Goal: Information Seeking & Learning: Find specific fact

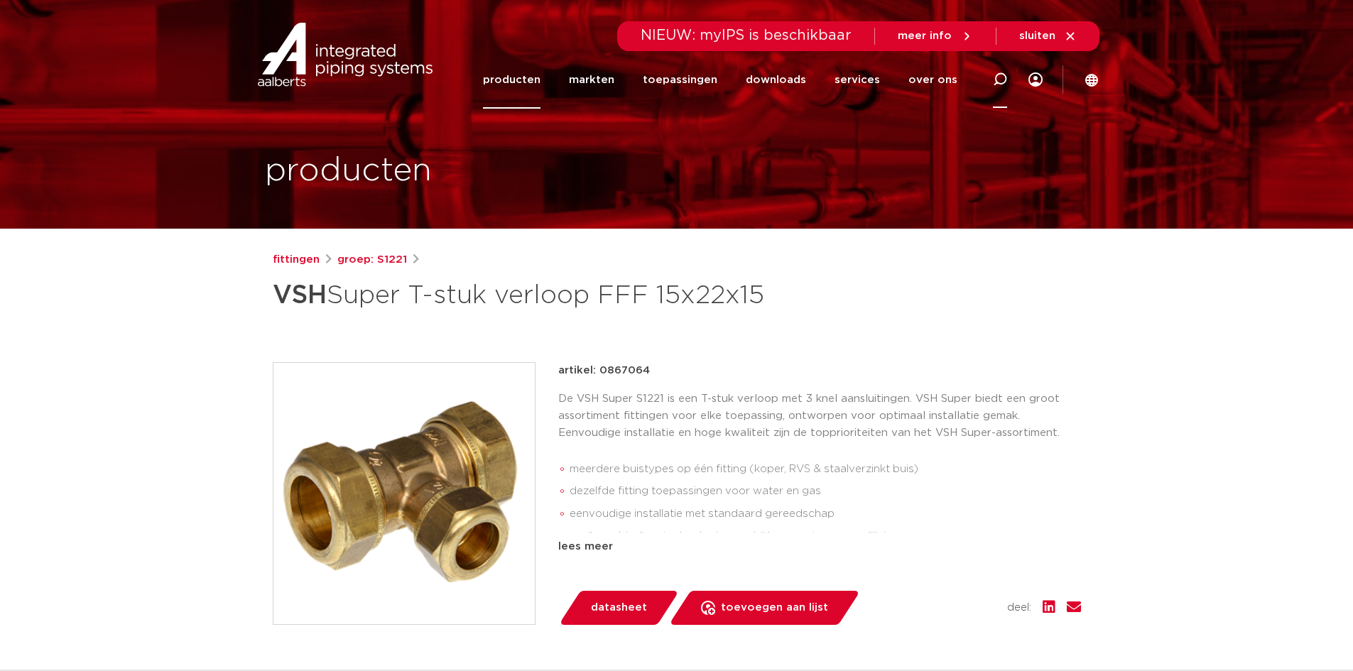
click at [997, 82] on icon at bounding box center [1000, 79] width 17 height 17
paste input "0867141"
type input "0867141"
click button "Zoeken" at bounding box center [0, 0] width 0 height 0
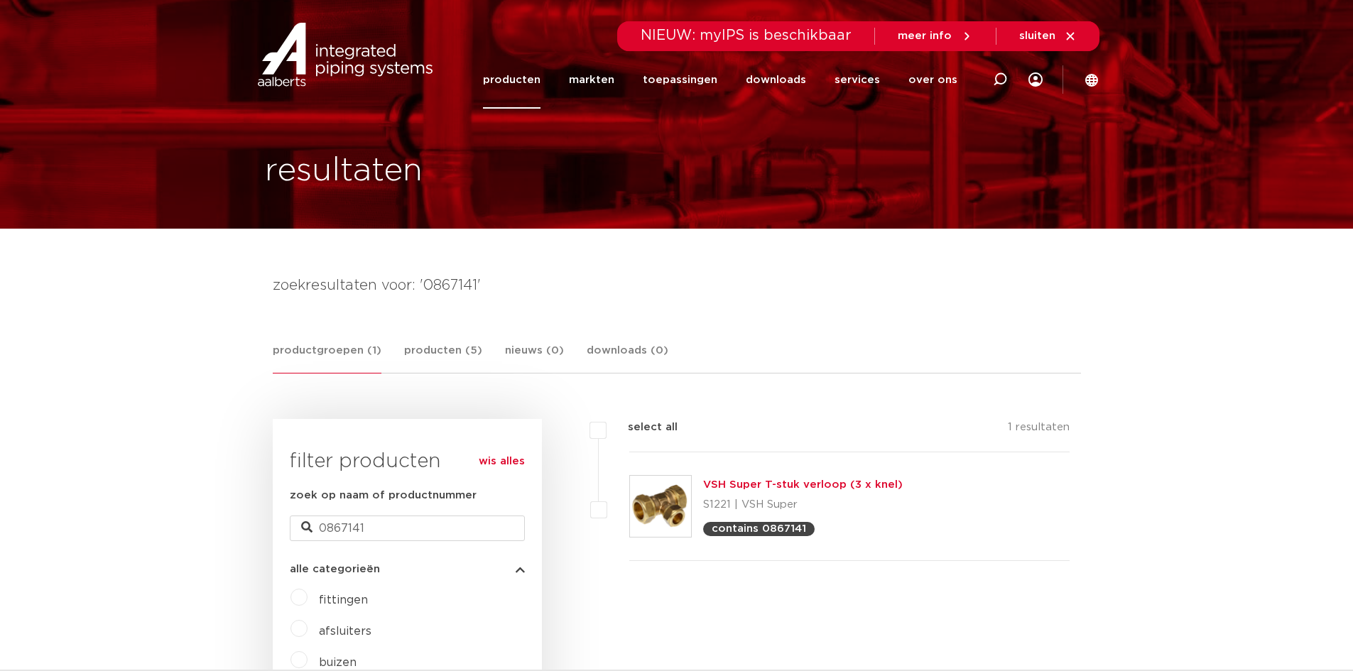
click at [840, 485] on link "VSH Super T-stuk verloop (3 x knel)" at bounding box center [803, 485] width 200 height 11
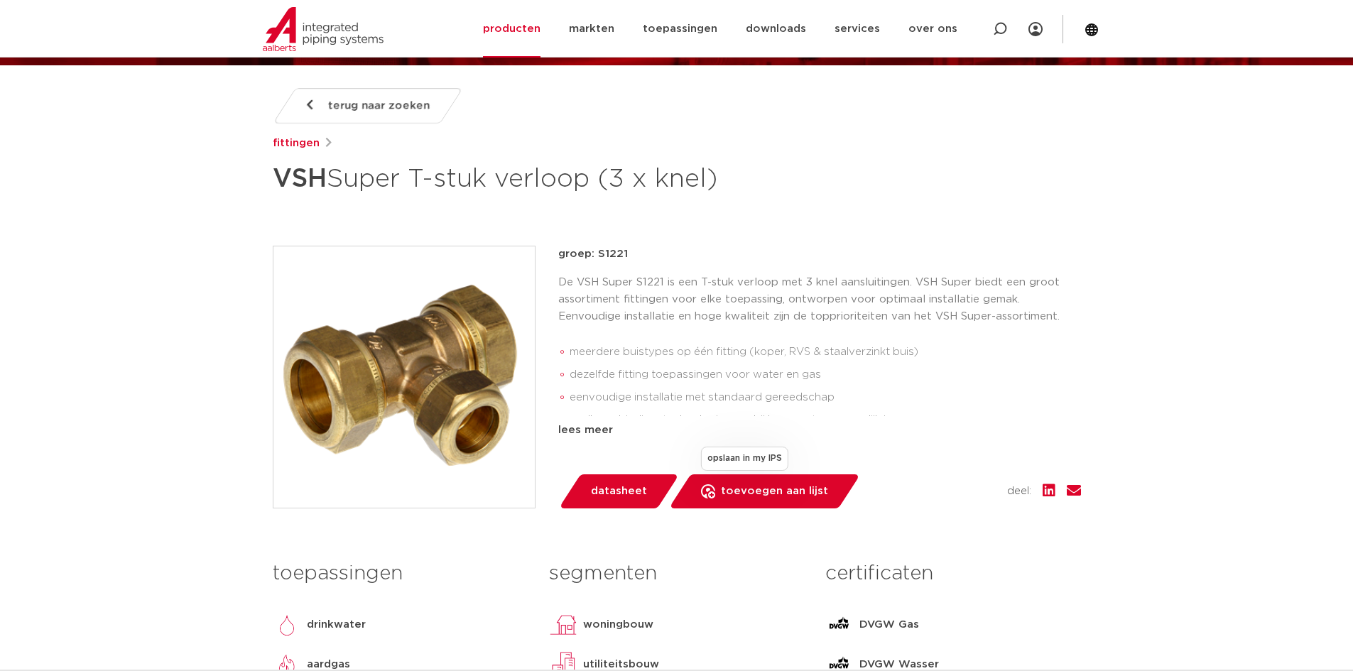
scroll to position [213, 0]
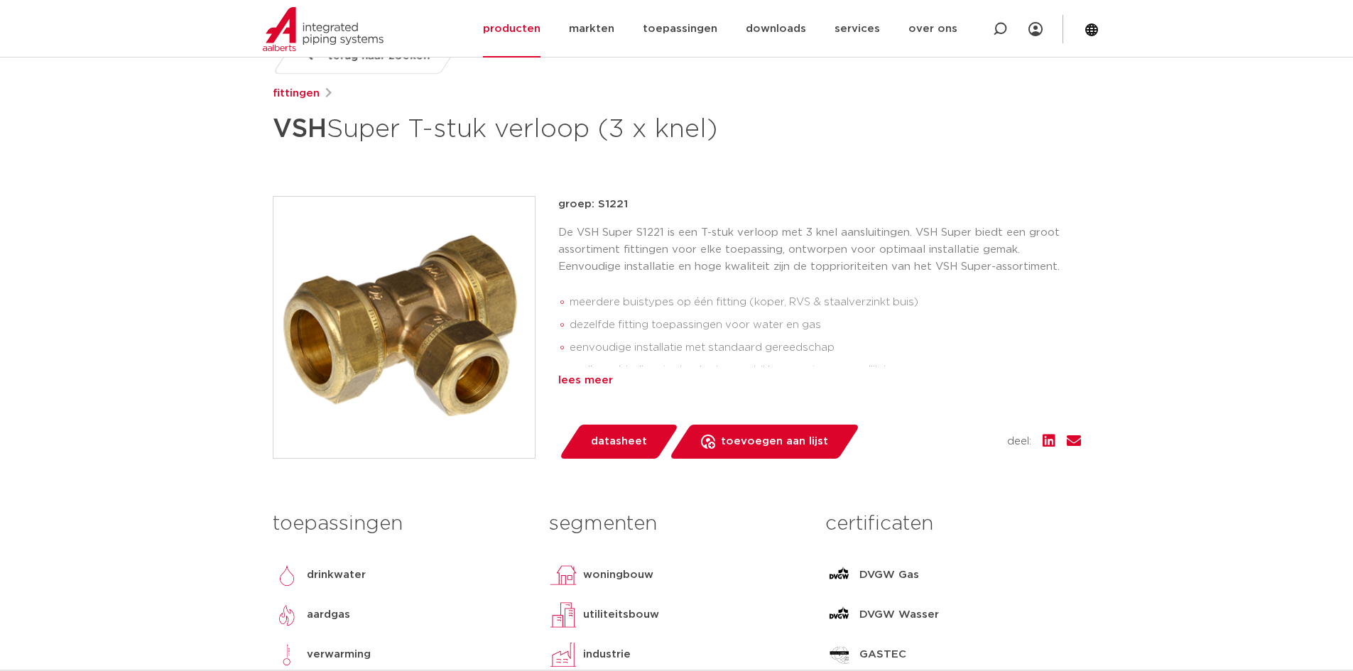
click at [612, 374] on div "lees meer" at bounding box center [819, 380] width 523 height 17
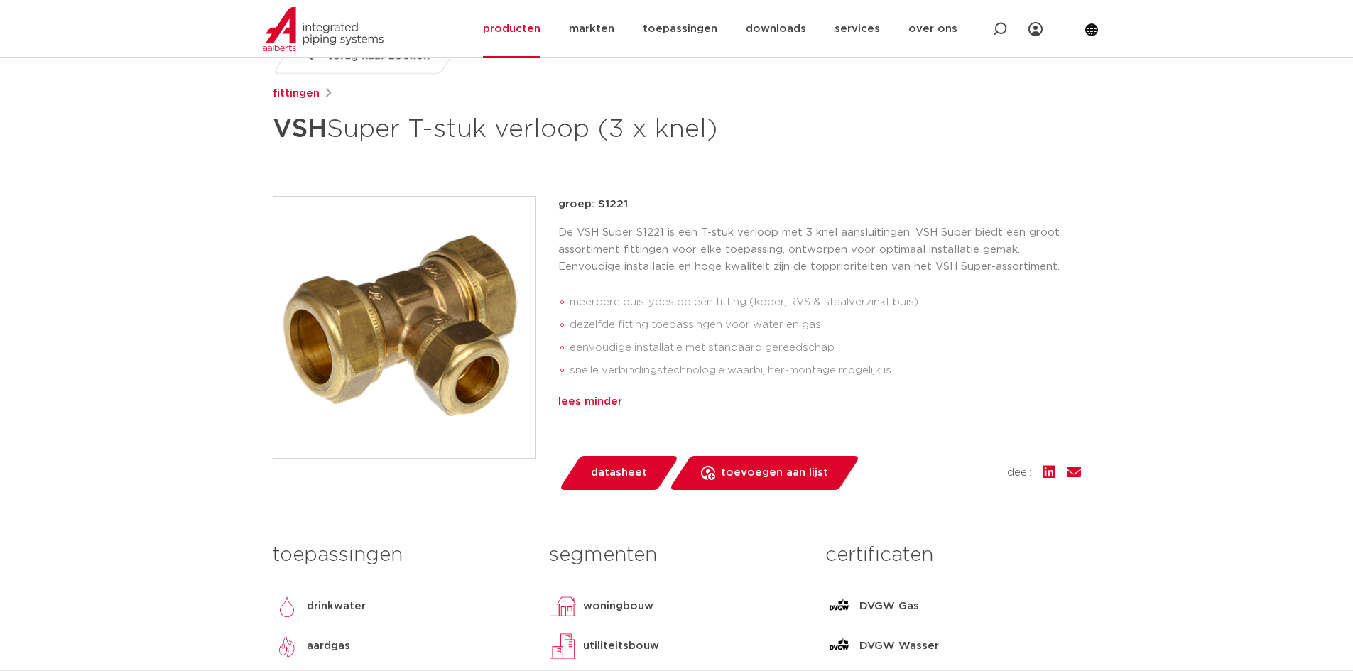
click at [603, 394] on div "lees minder" at bounding box center [819, 402] width 523 height 17
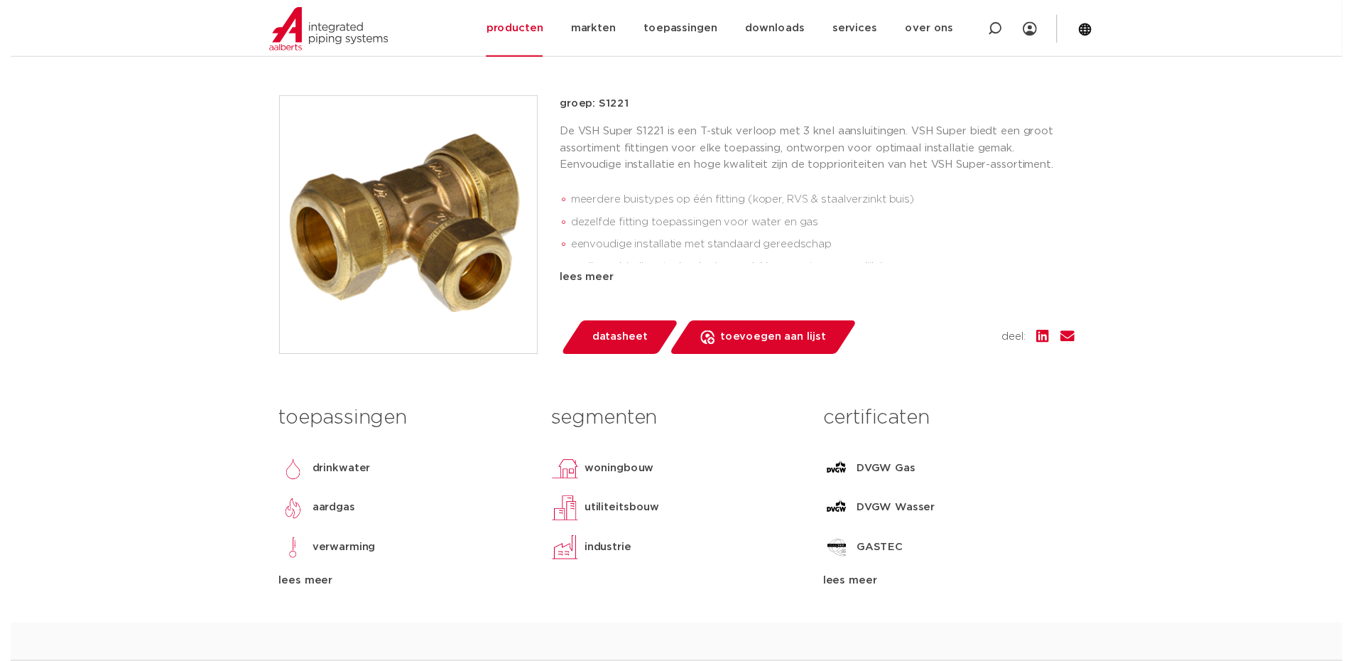
scroll to position [284, 0]
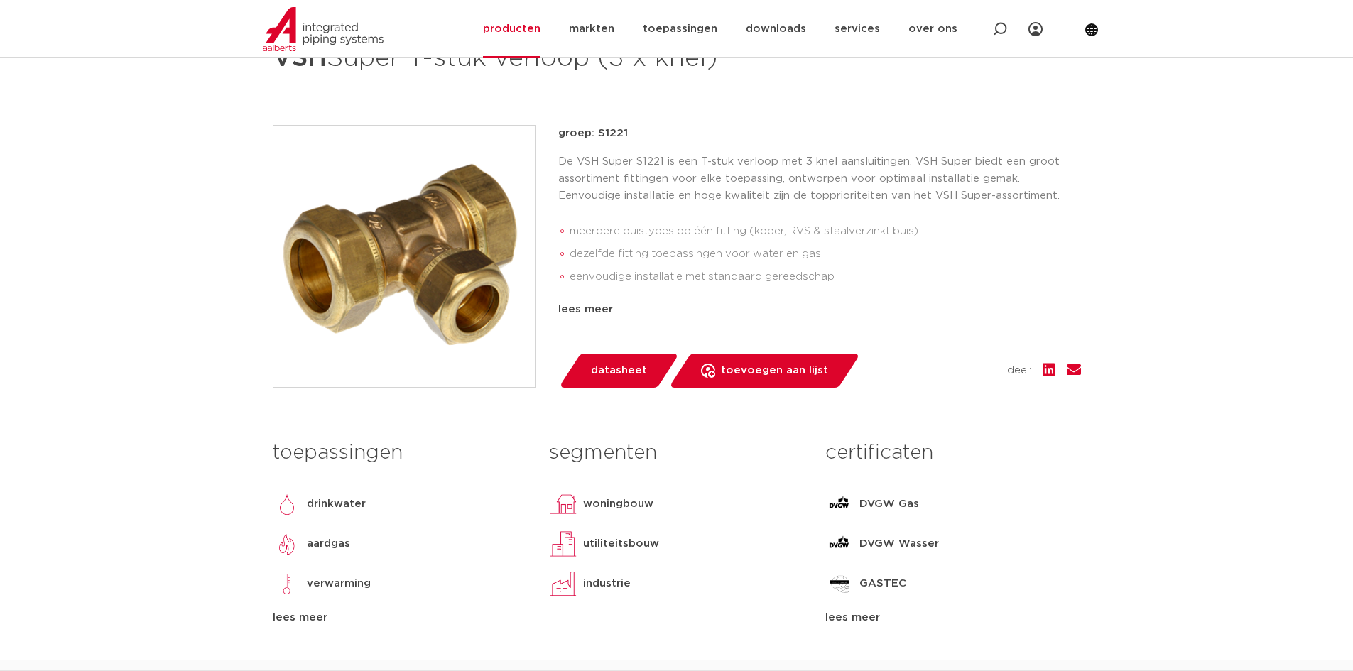
click at [658, 368] on link "datasheet" at bounding box center [618, 371] width 121 height 34
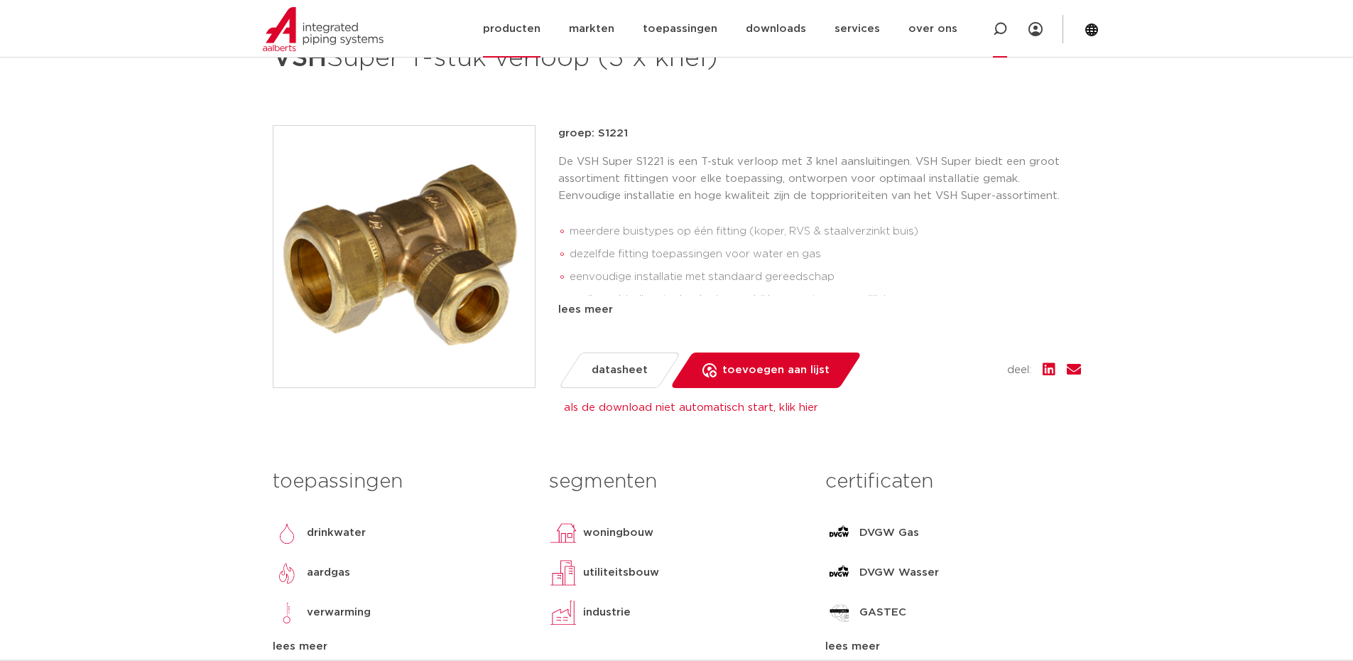
click at [1005, 28] on icon at bounding box center [1000, 29] width 14 height 14
click at [691, 28] on input "Zoeken" at bounding box center [797, 27] width 447 height 28
type input "863500"
click button "Zoeken" at bounding box center [0, 0] width 0 height 0
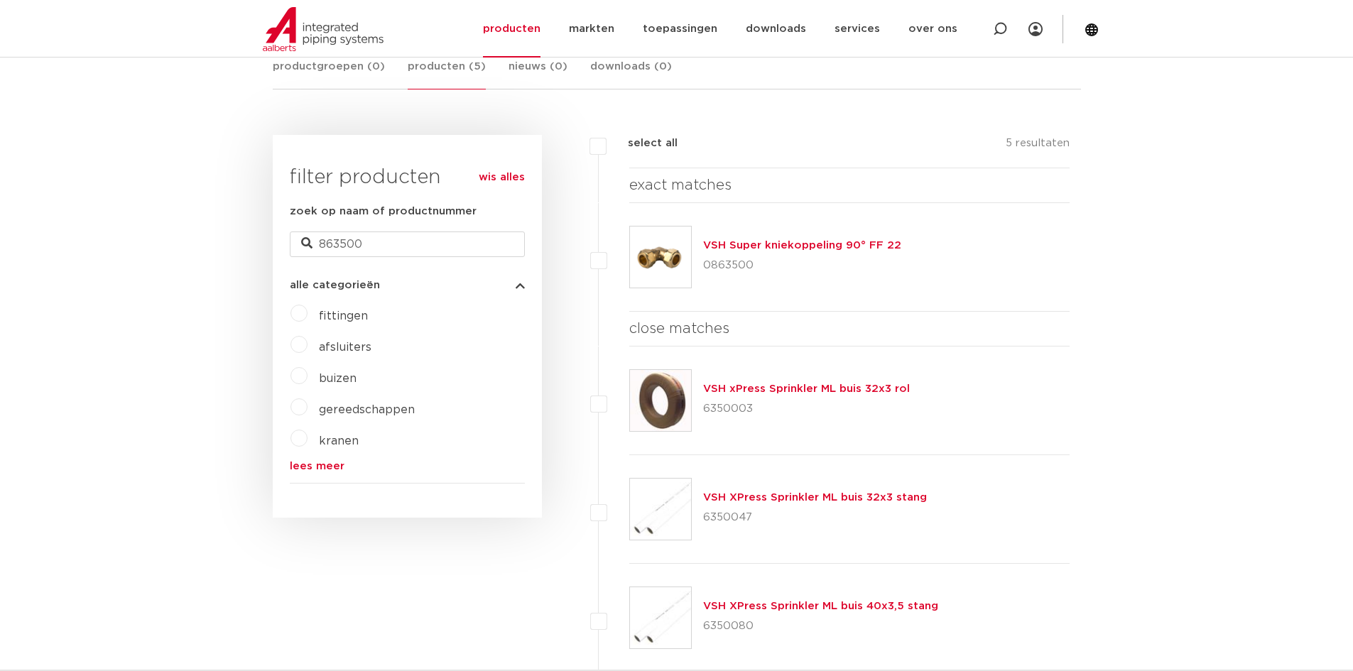
click at [745, 241] on link "VSH Super kniekoppeling 90° FF 22" at bounding box center [802, 245] width 198 height 11
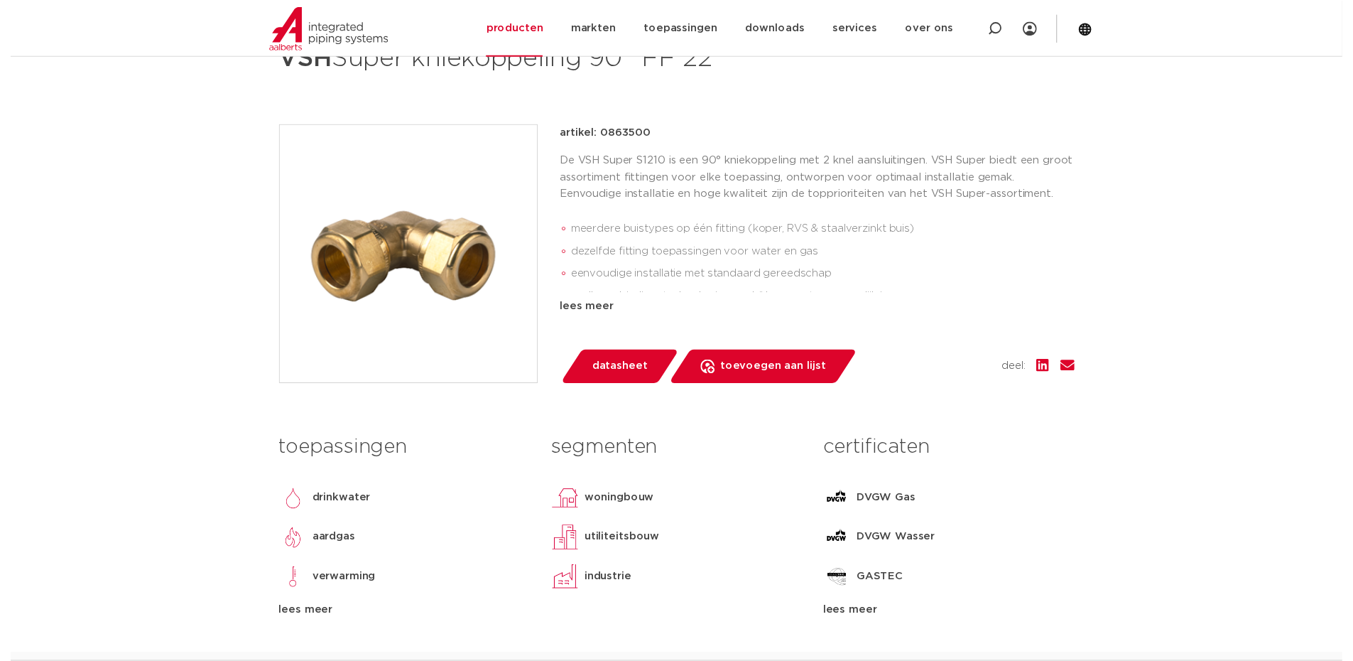
scroll to position [284, 0]
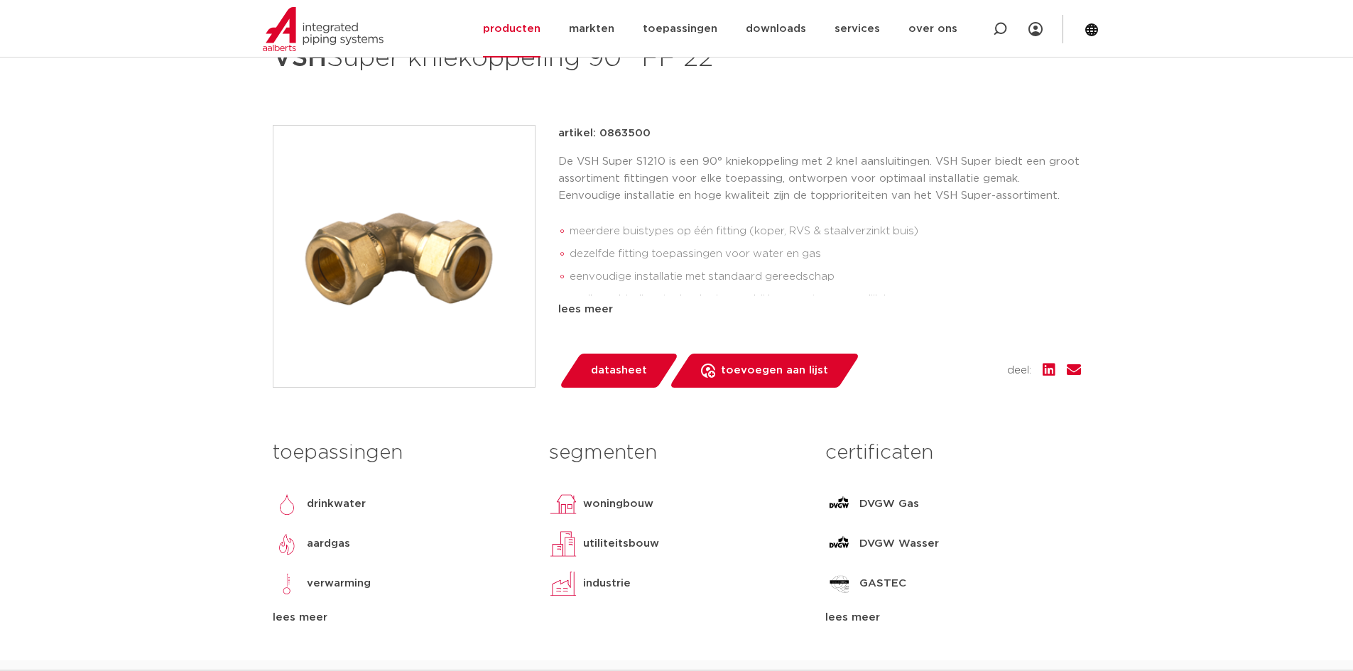
click at [625, 370] on span "datasheet" at bounding box center [619, 370] width 56 height 23
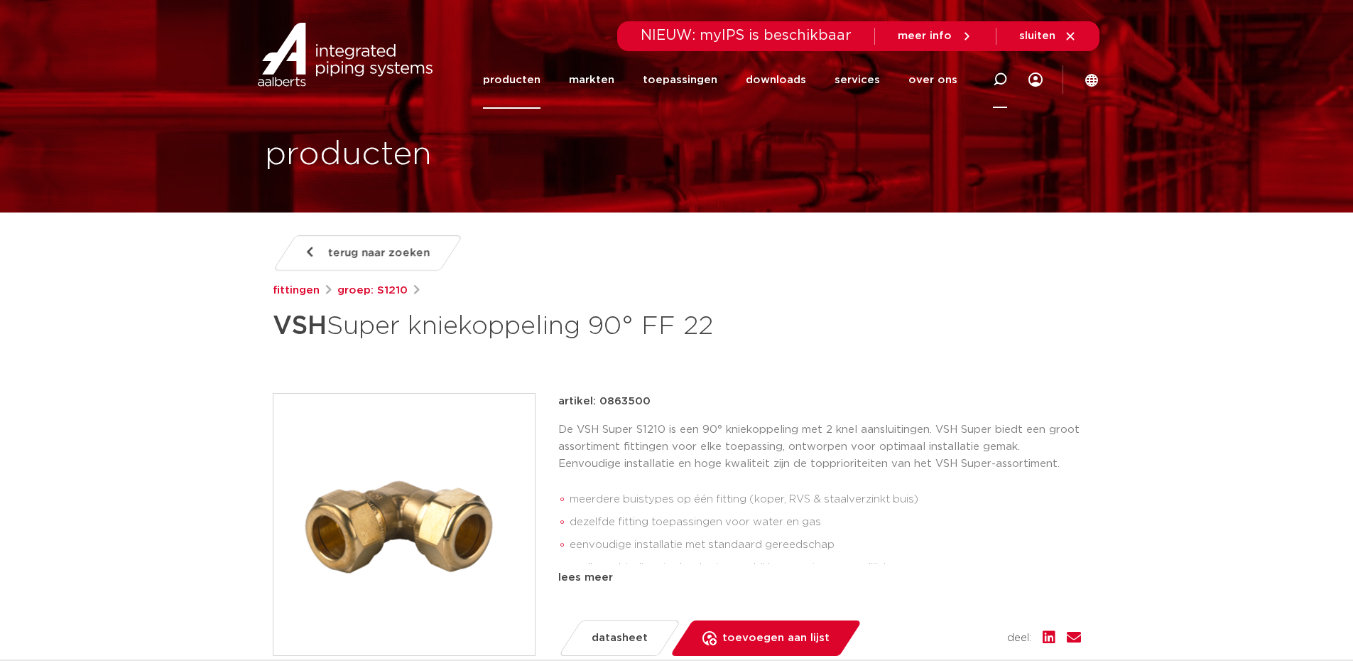
scroll to position [0, 0]
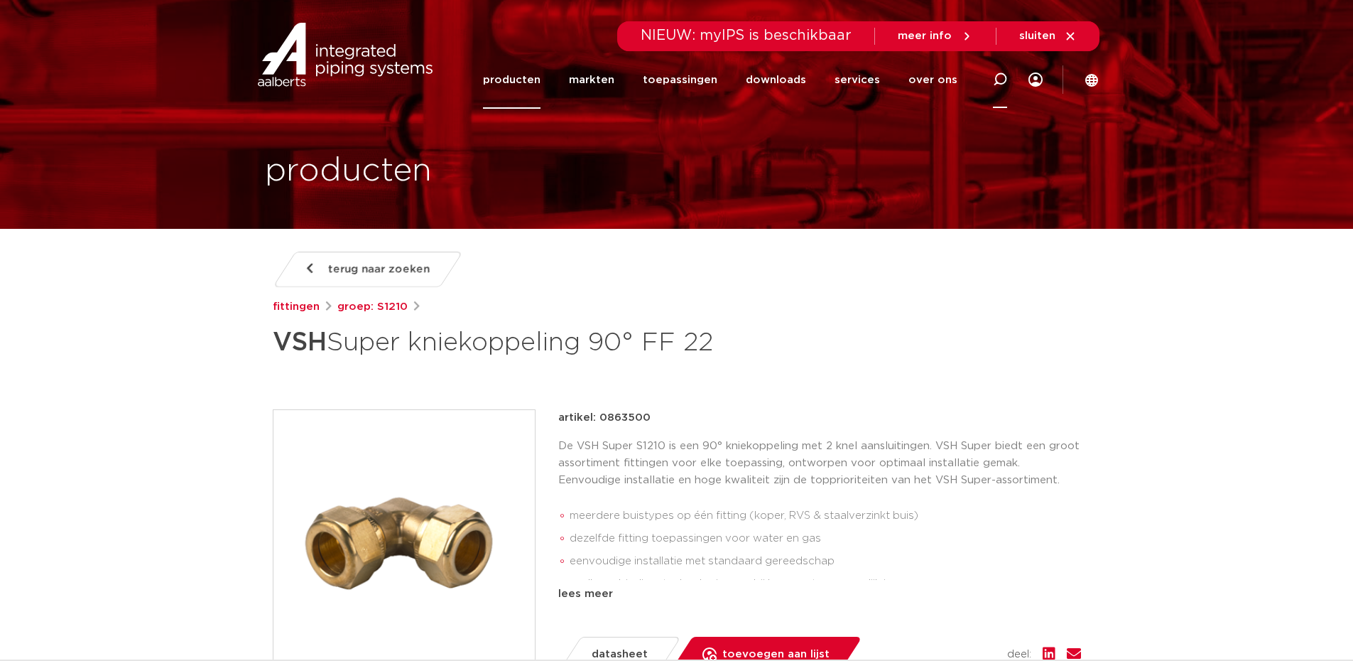
click at [1000, 77] on icon at bounding box center [1000, 79] width 14 height 14
click at [783, 88] on input "Zoeken" at bounding box center [795, 77] width 447 height 28
type input "xpress knie 22"
click button "Zoeken" at bounding box center [0, 0] width 0 height 0
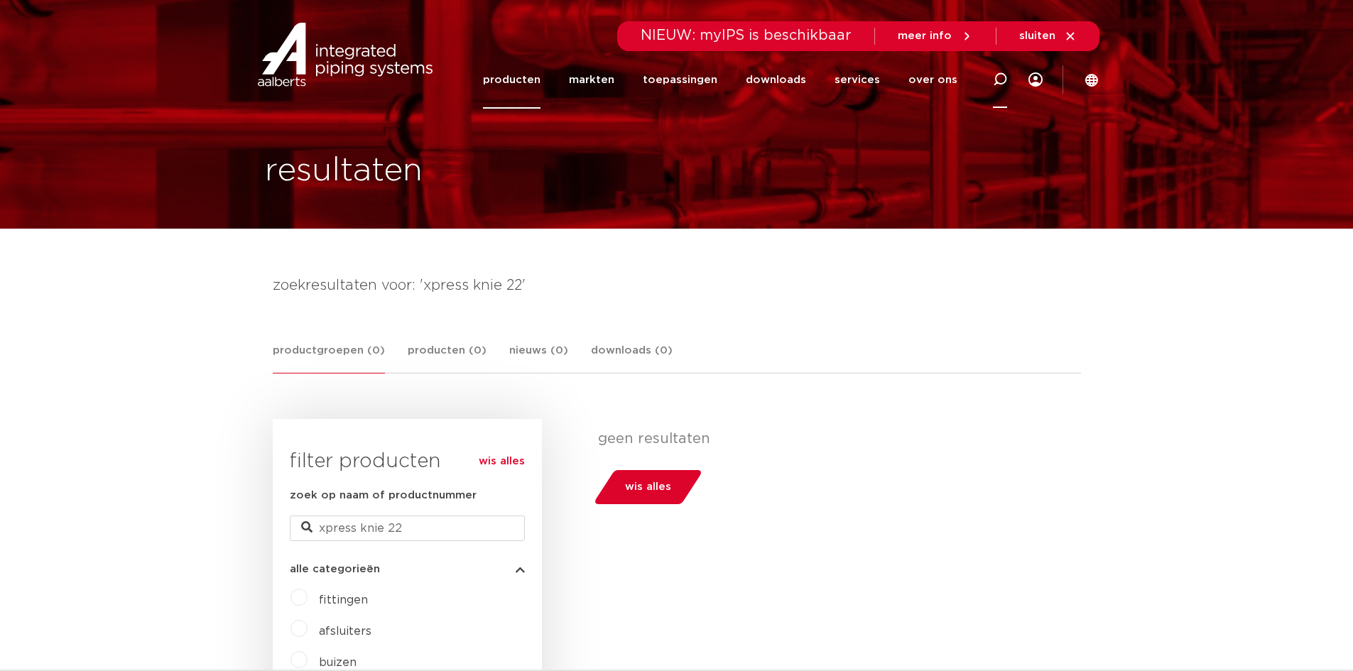
click at [1002, 80] on icon at bounding box center [1000, 79] width 14 height 14
type input "xpress 90"
click button "Zoeken" at bounding box center [0, 0] width 0 height 0
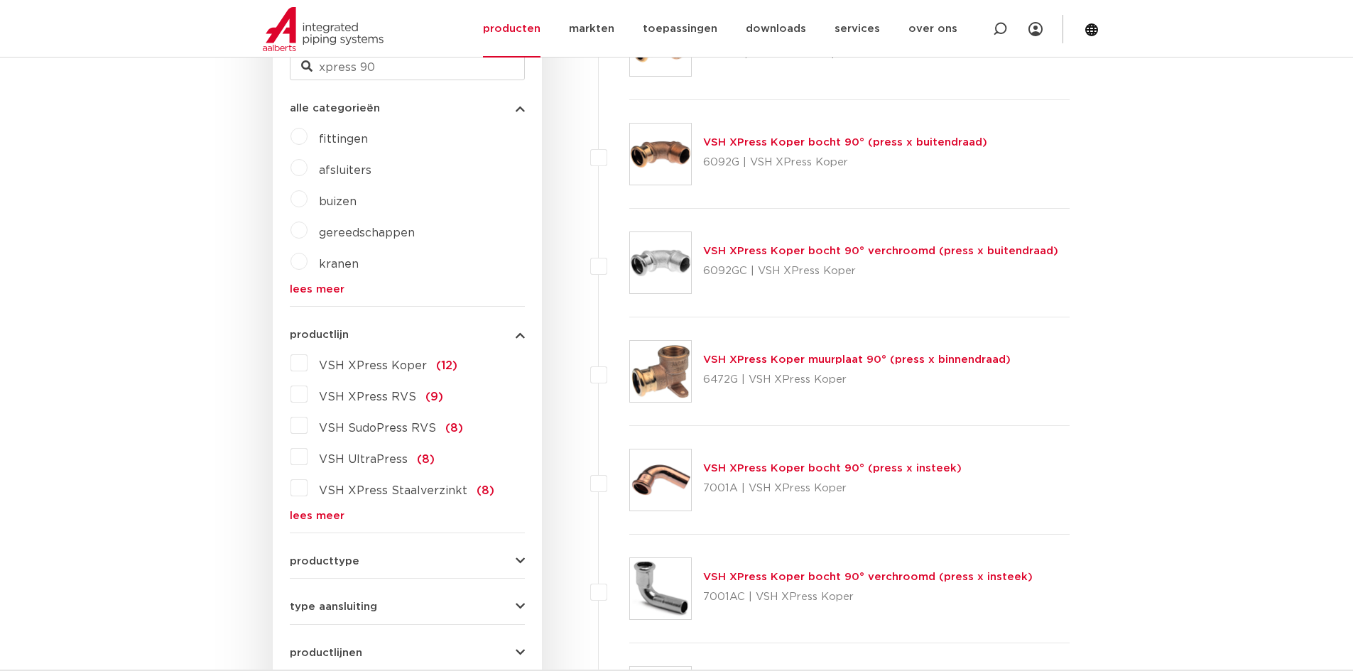
scroll to position [568, 0]
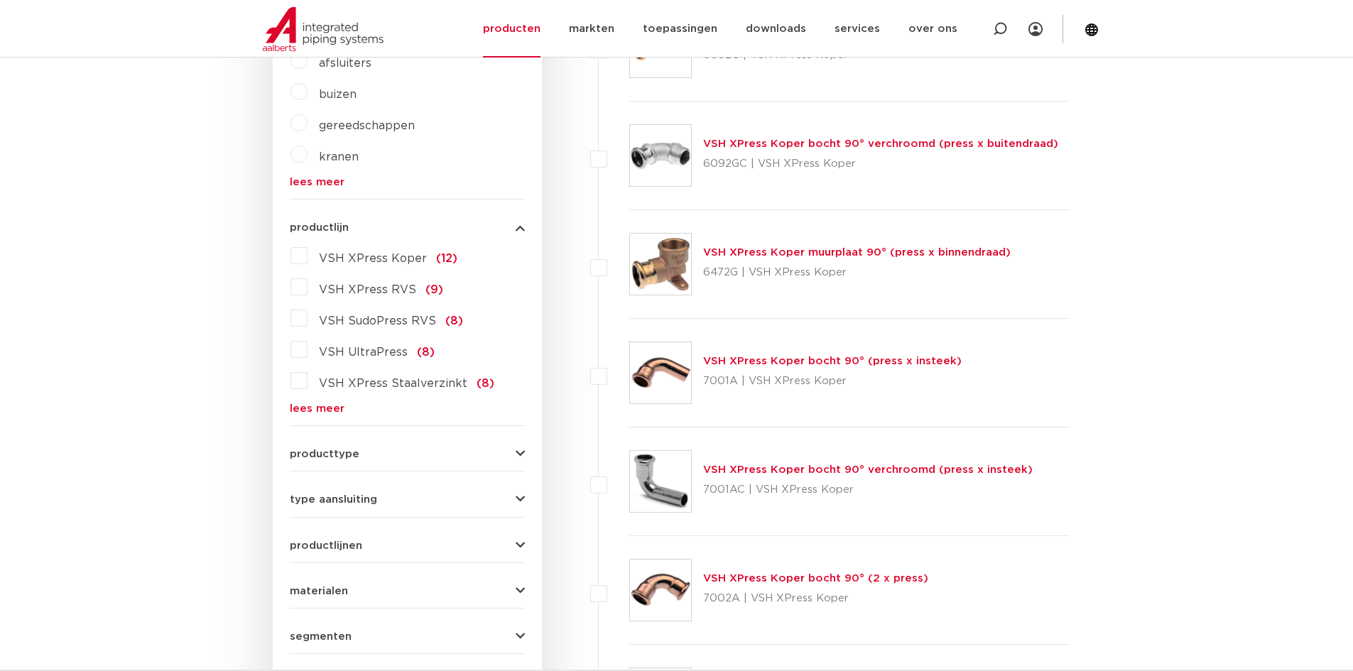
click at [311, 406] on link "lees meer" at bounding box center [407, 409] width 235 height 11
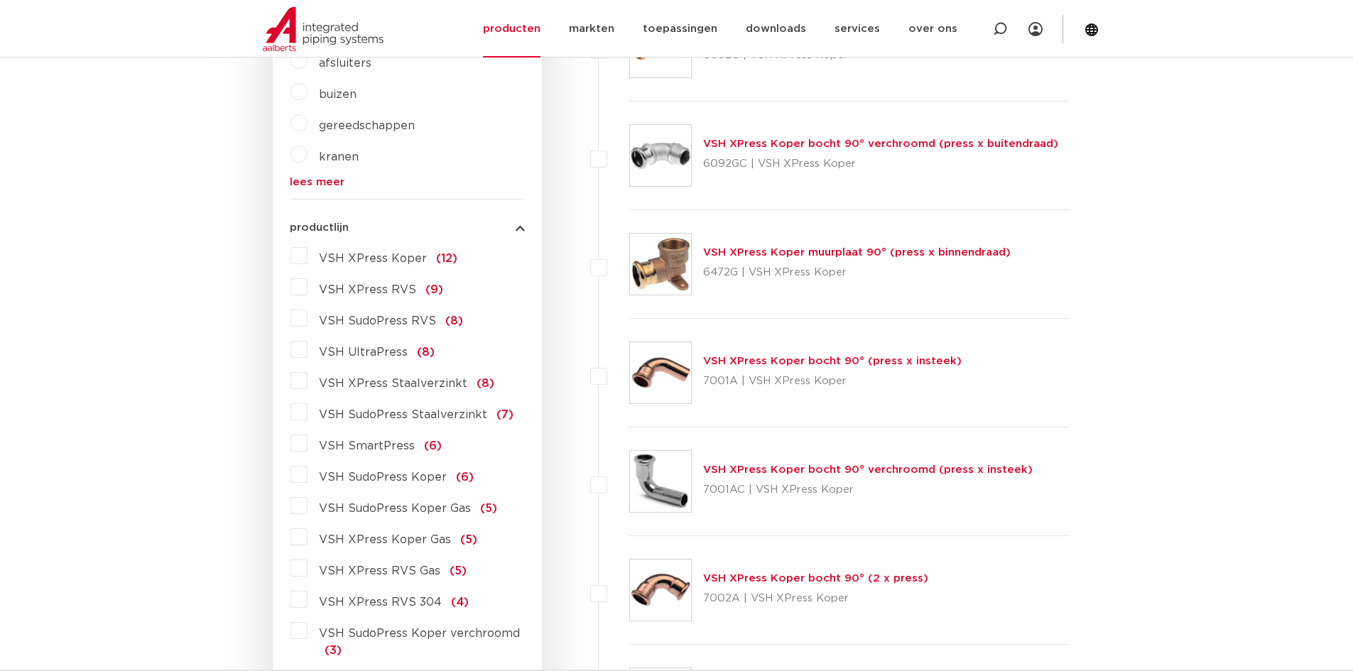
click at [308, 377] on label "VSH XPress Staalverzinkt (8)" at bounding box center [401, 380] width 187 height 23
click at [0, 0] on input "VSH XPress Staalverzinkt (8)" at bounding box center [0, 0] width 0 height 0
click at [512, 228] on button "productlijn" at bounding box center [407, 227] width 235 height 11
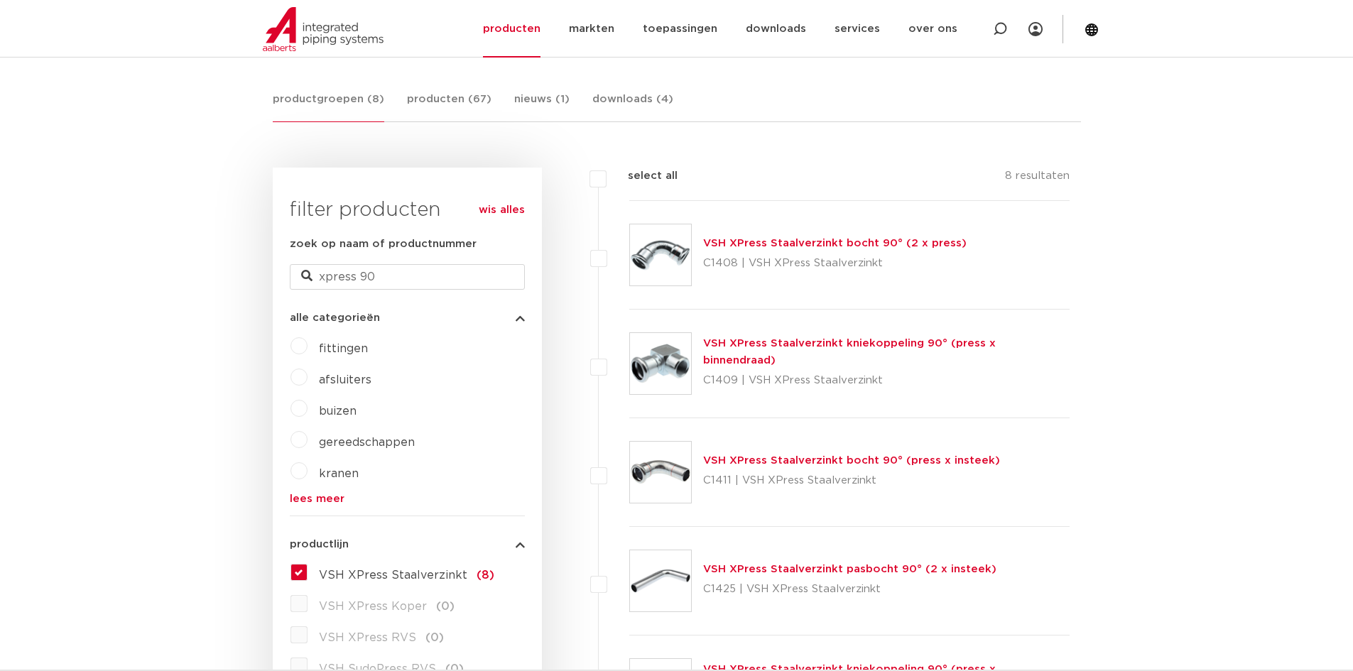
scroll to position [142, 0]
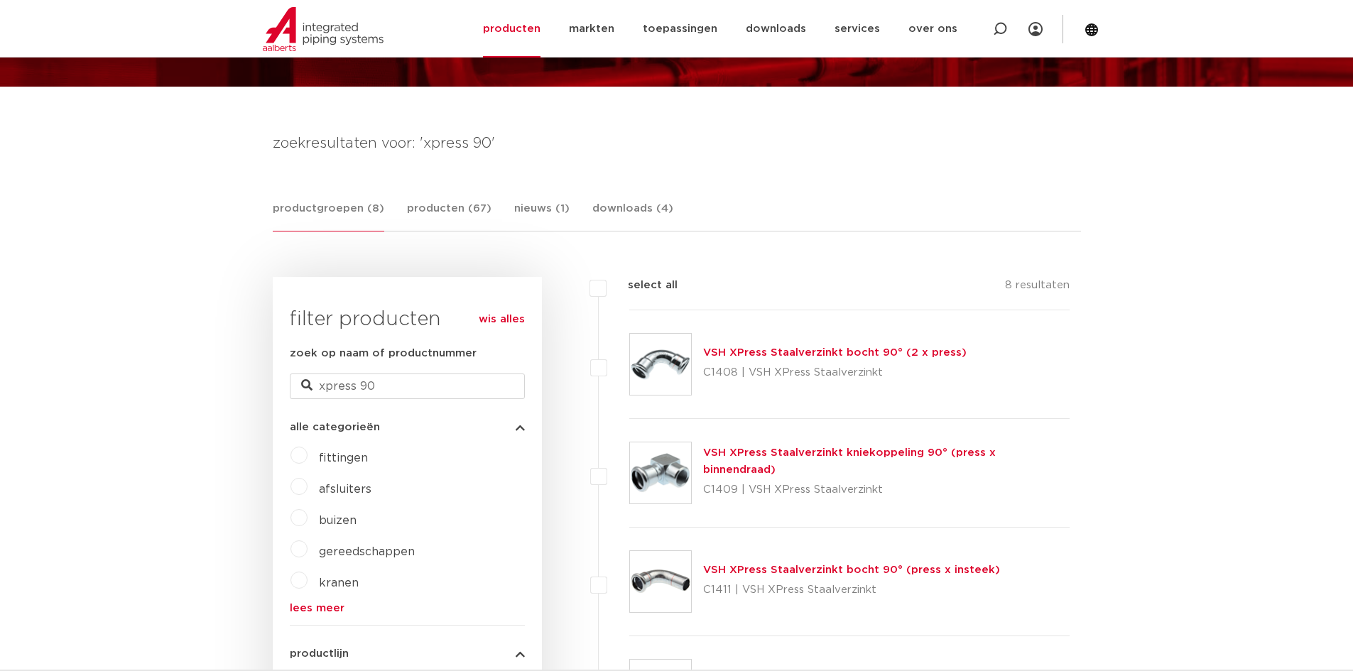
click at [826, 350] on link "VSH XPress Staalverzinkt bocht 90° (2 x press)" at bounding box center [835, 352] width 264 height 11
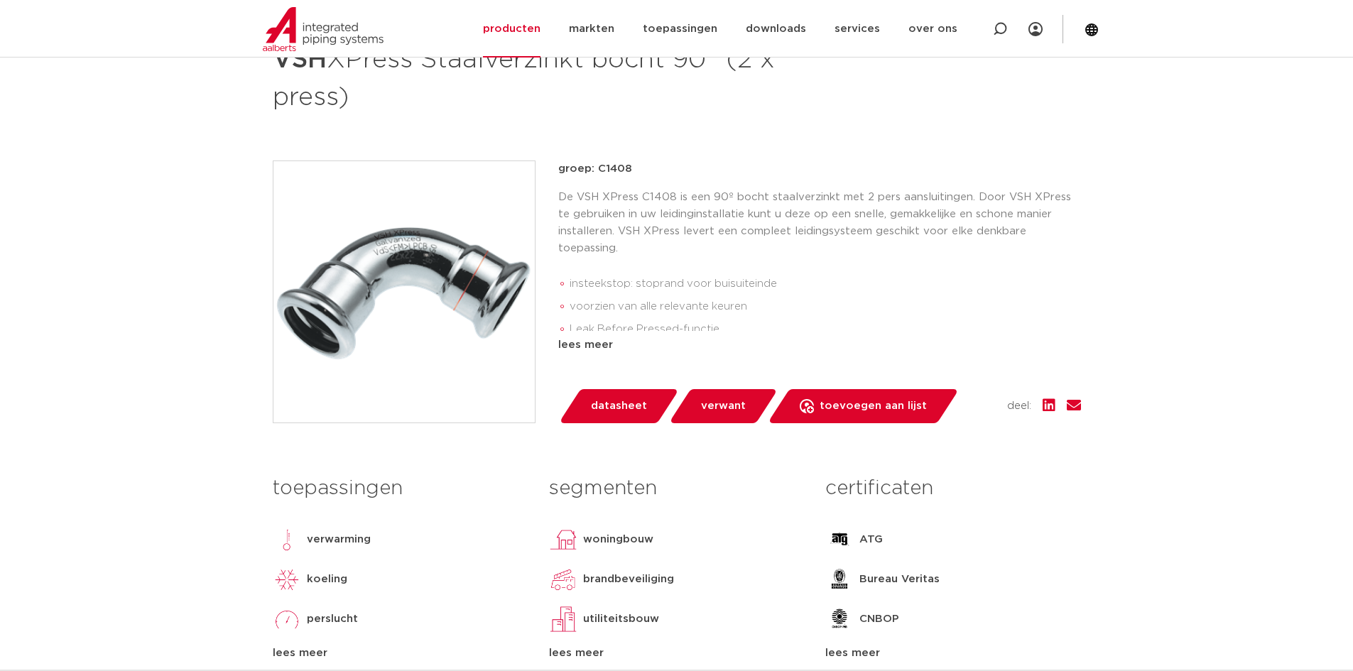
scroll to position [284, 0]
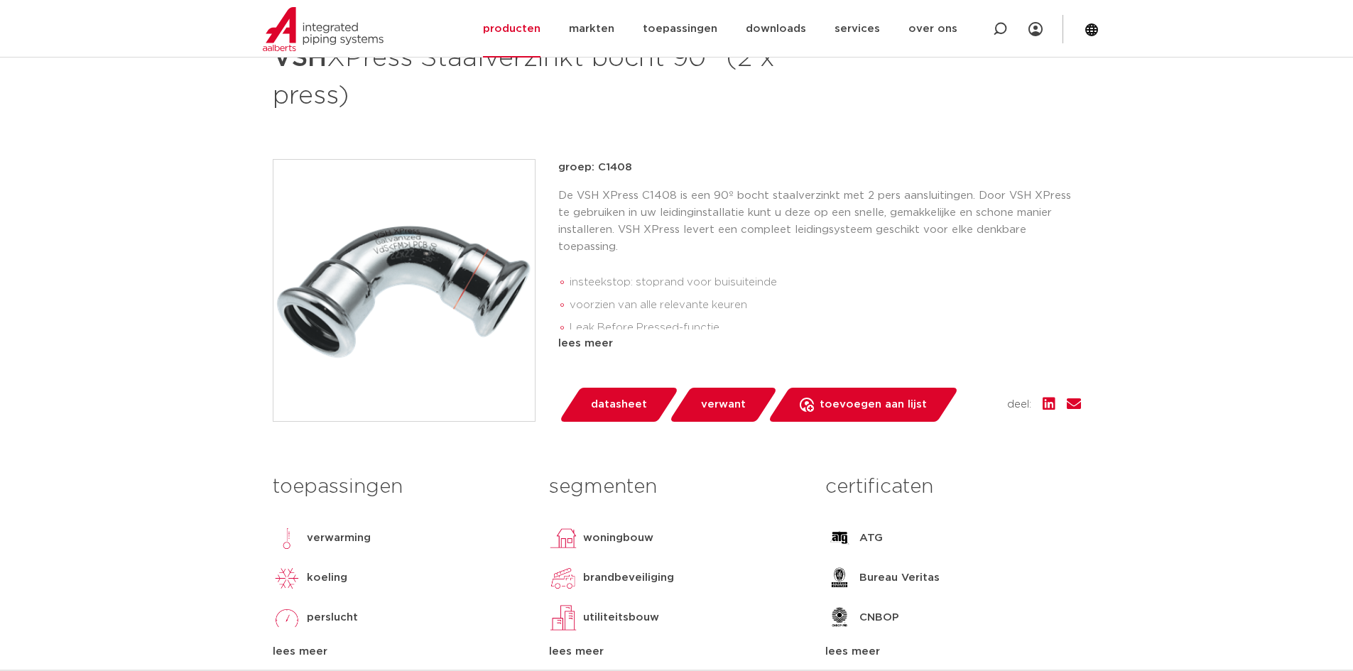
click at [584, 345] on div "lees meer" at bounding box center [819, 343] width 523 height 17
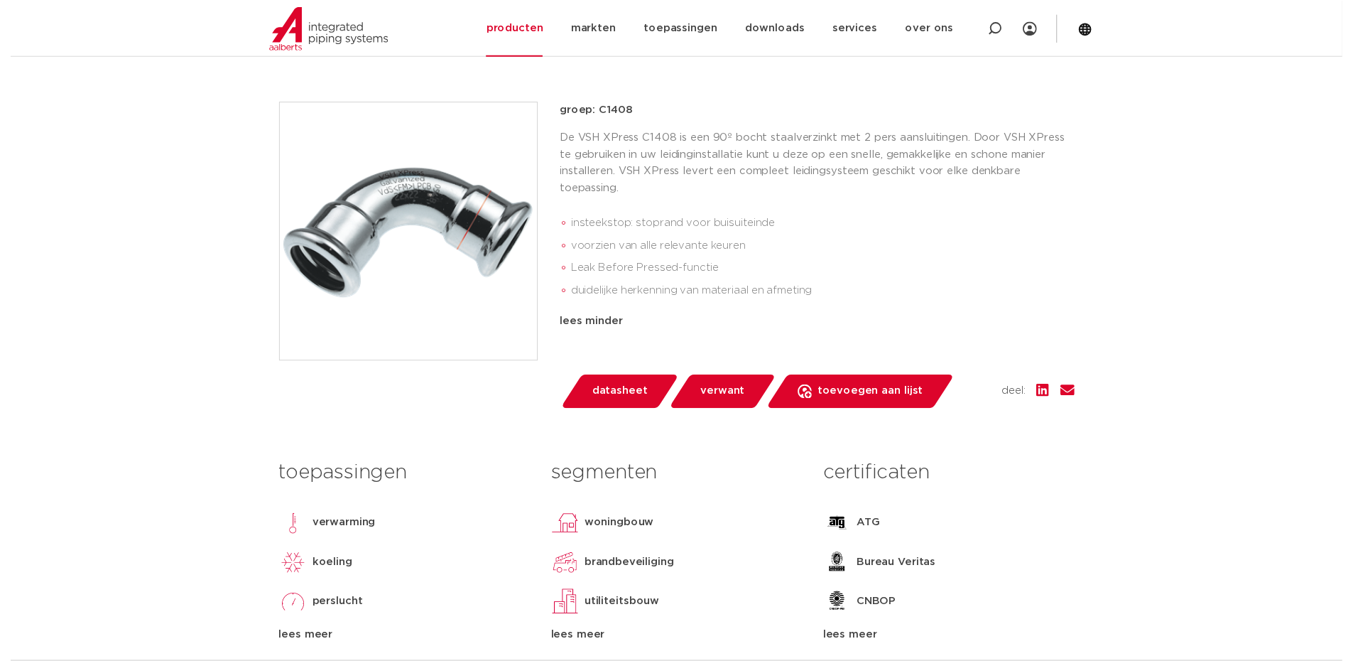
scroll to position [355, 0]
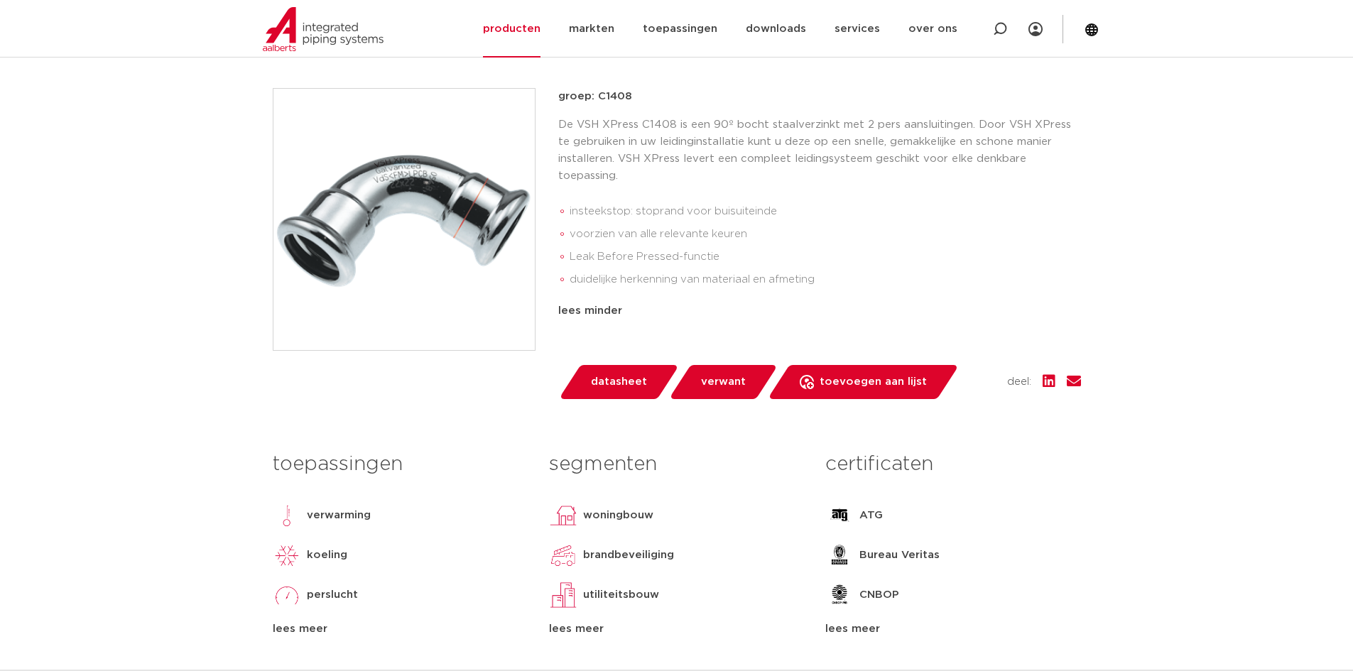
click at [641, 382] on span "datasheet" at bounding box center [619, 382] width 56 height 23
